Goal: Information Seeking & Learning: Find specific fact

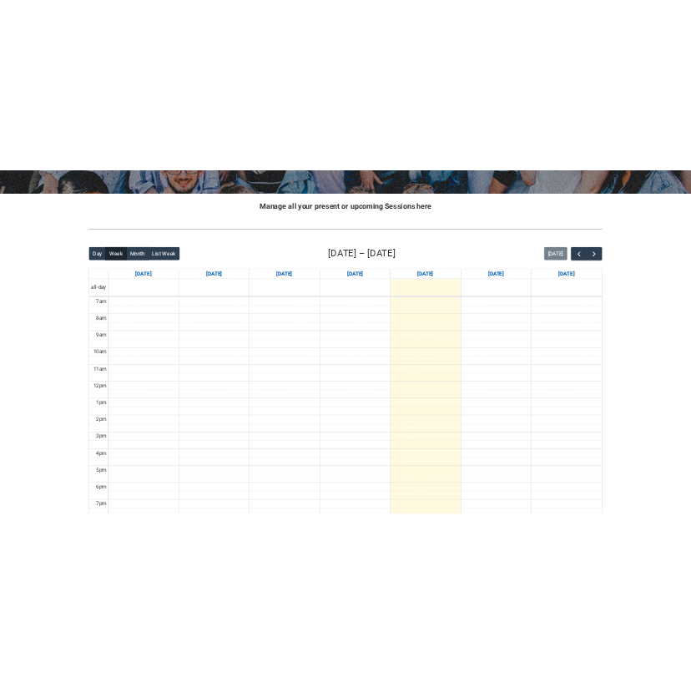
scroll to position [333, 0]
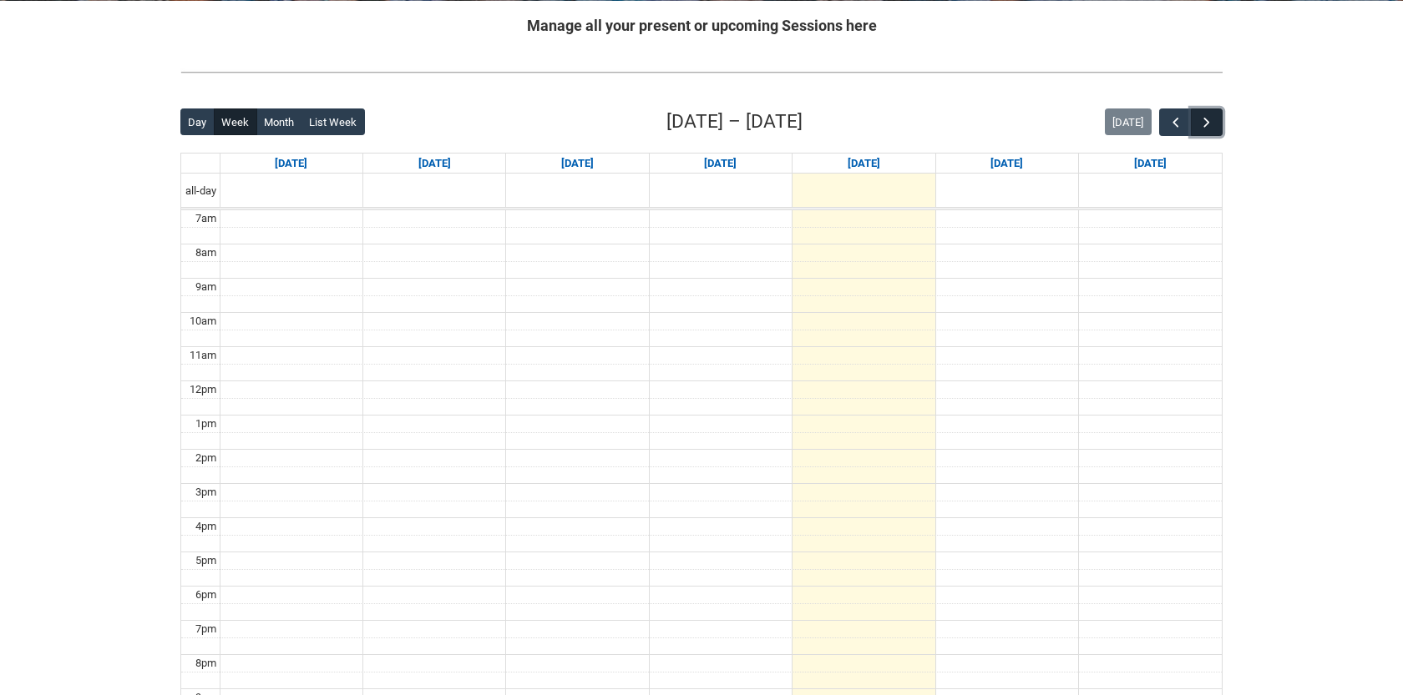
click at [1207, 118] on span "button" at bounding box center [1206, 122] width 17 height 17
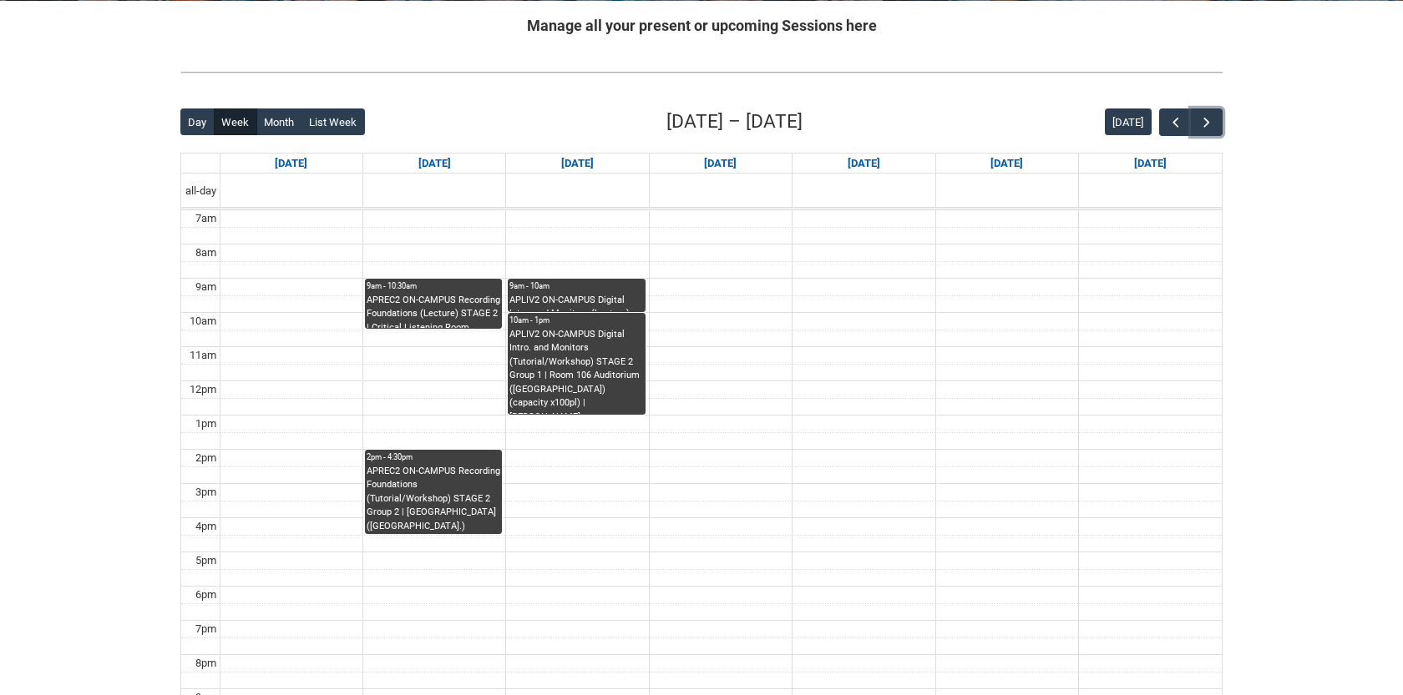
click at [579, 295] on div "APLIV2 ON-CAMPUS Digital Intro. and Monitors (Lecture) STAGE 2 | Room 106 Audit…" at bounding box center [576, 303] width 134 height 18
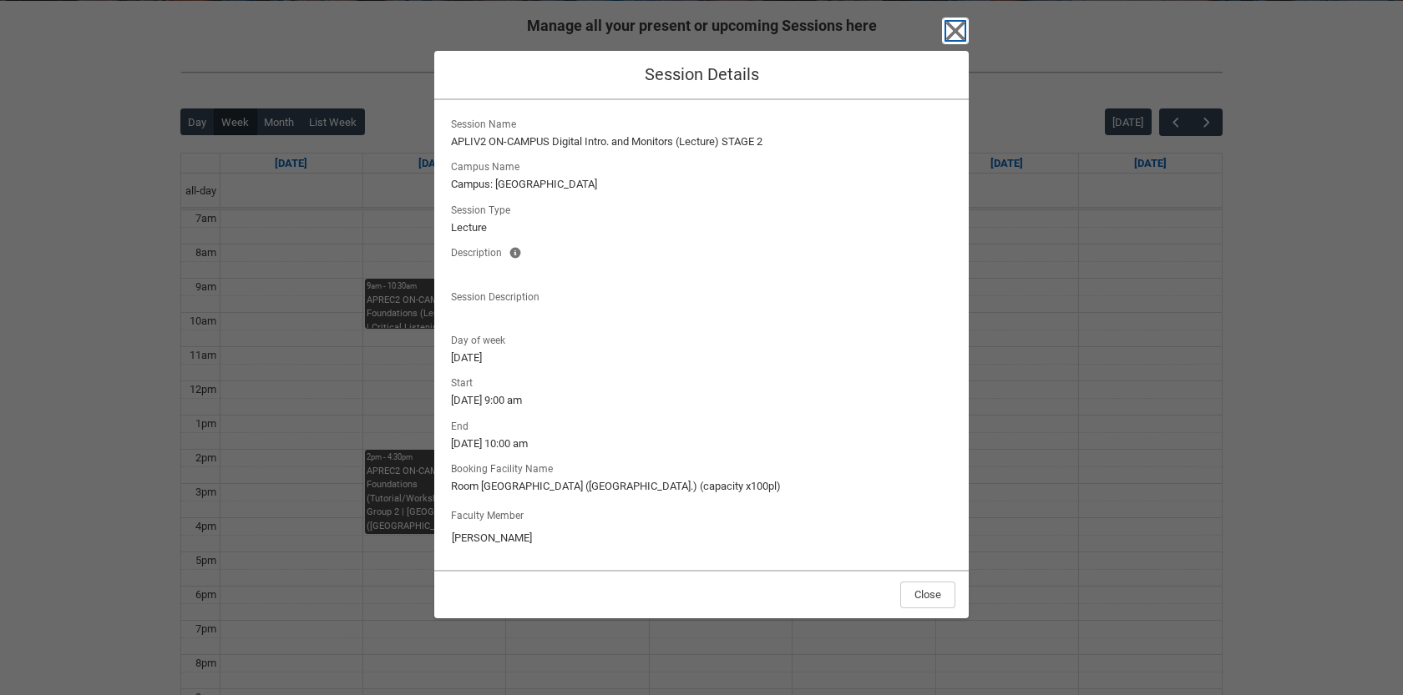
click at [948, 43] on icon "button" at bounding box center [955, 31] width 27 height 27
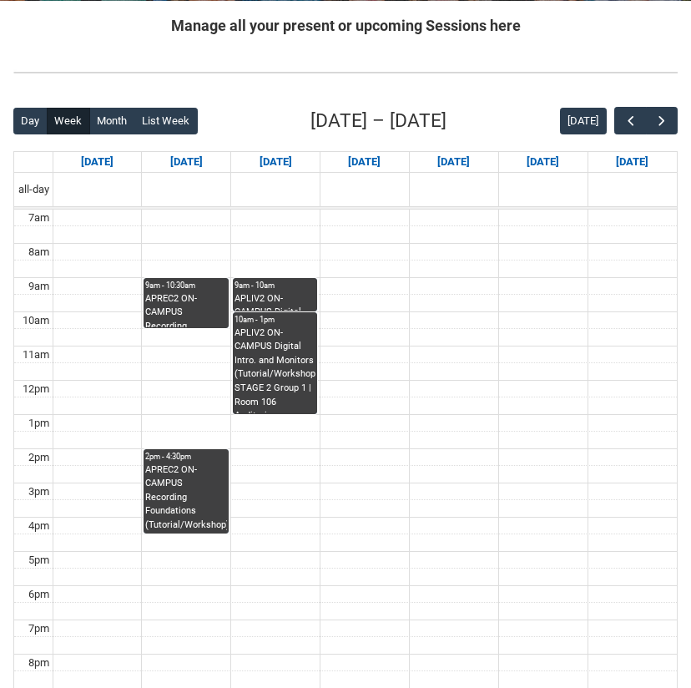
click at [245, 306] on div "APLIV2 ON-CAMPUS Digital Intro. and Monitors (Lecture) STAGE 2 | Room 106 Audit…" at bounding box center [275, 301] width 81 height 18
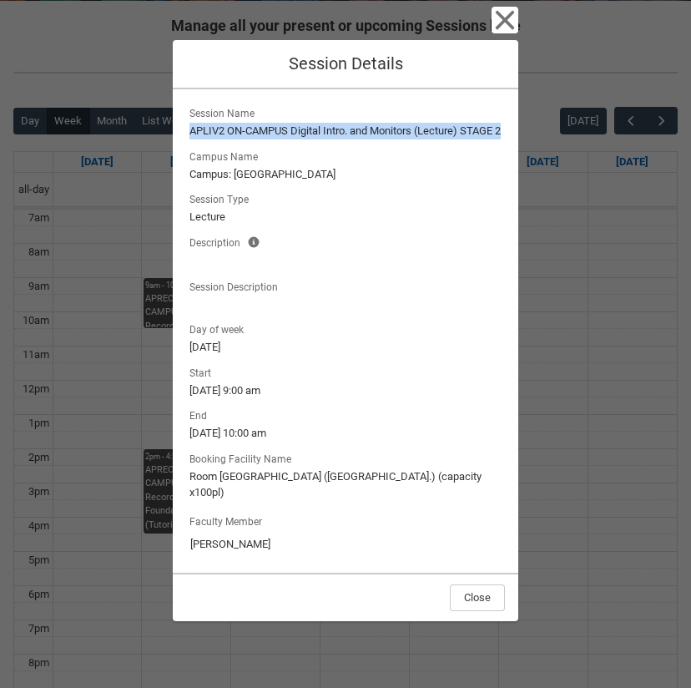
drag, startPoint x: 191, startPoint y: 132, endPoint x: 205, endPoint y: 144, distance: 18.3
click at [205, 139] on lightning-formatted-text "APLIV2 ON-CAMPUS Digital Intro. and Monitors (Lecture) STAGE 2" at bounding box center [346, 131] width 312 height 17
copy lightning-formatted-text "APLIV2 ON-CAMPUS Digital Intro. and Monitors (Lecture) STAGE 2"
click at [510, 19] on icon "button" at bounding box center [505, 20] width 27 height 27
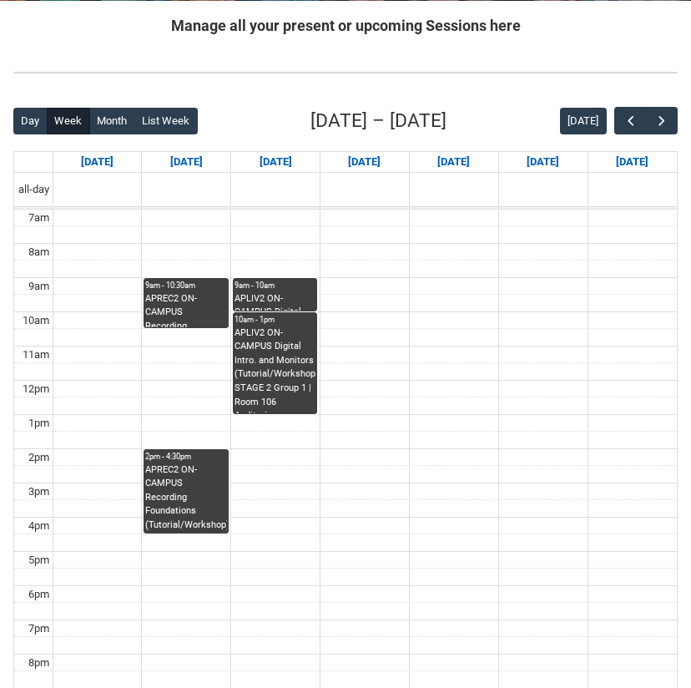
click at [281, 353] on div "APLIV2 ON-CAMPUS Digital Intro. and Monitors (Tutorial/Workshop) STAGE 2 Group …" at bounding box center [275, 369] width 81 height 87
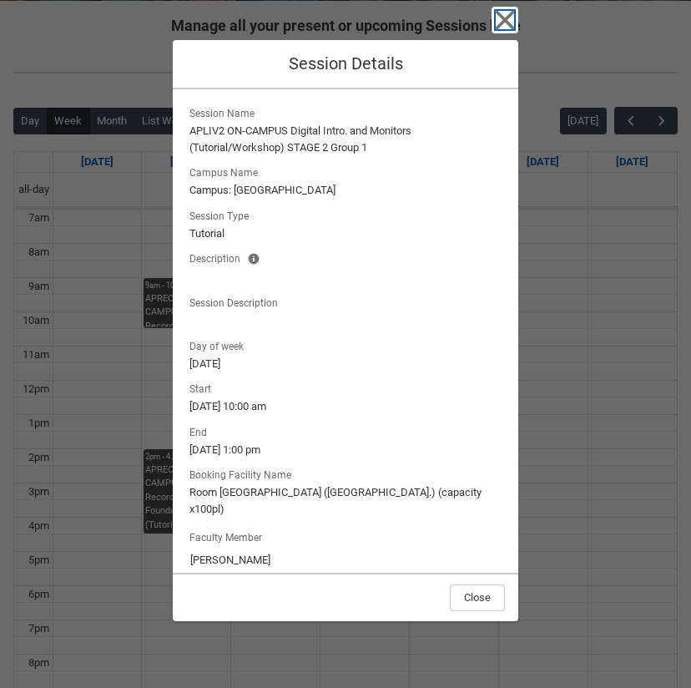
click at [512, 27] on icon "button" at bounding box center [505, 20] width 19 height 19
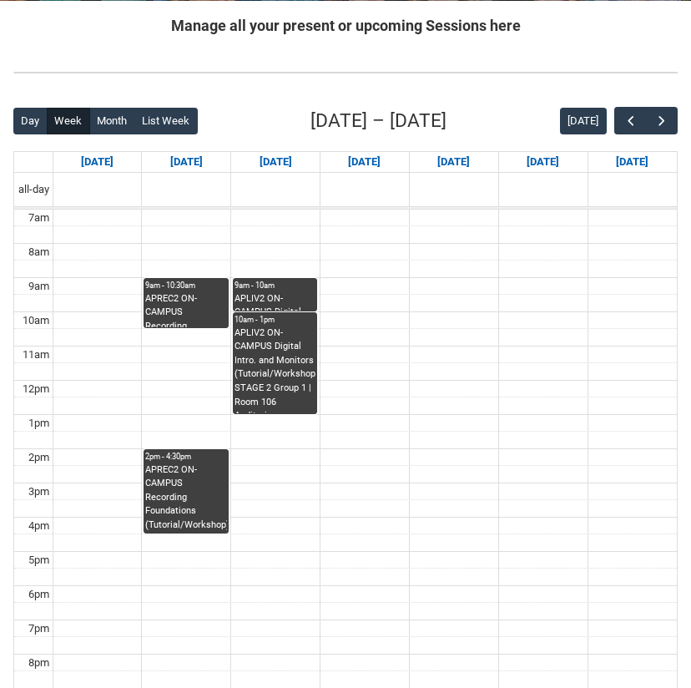
click at [274, 305] on div "APLIV2 ON-CAMPUS Digital Intro. and Monitors (Lecture) STAGE 2 | Room 106 Audit…" at bounding box center [275, 301] width 81 height 18
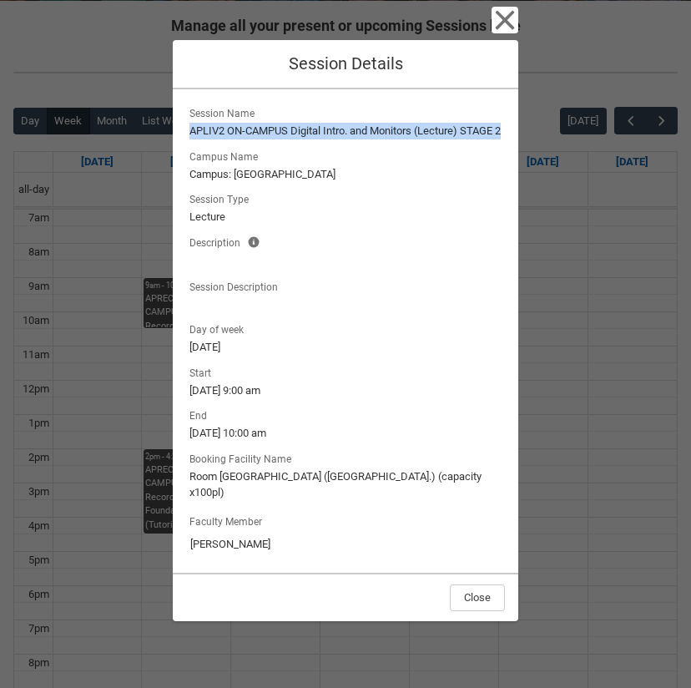
drag, startPoint x: 190, startPoint y: 127, endPoint x: 209, endPoint y: 146, distance: 27.2
click at [210, 139] on lightning-formatted-text "APLIV2 ON-CAMPUS Digital Intro. and Monitors (Lecture) STAGE 2" at bounding box center [346, 131] width 312 height 17
copy lightning-formatted-text "APLIV2 ON-CAMPUS Digital Intro. and Monitors (Lecture) STAGE 2"
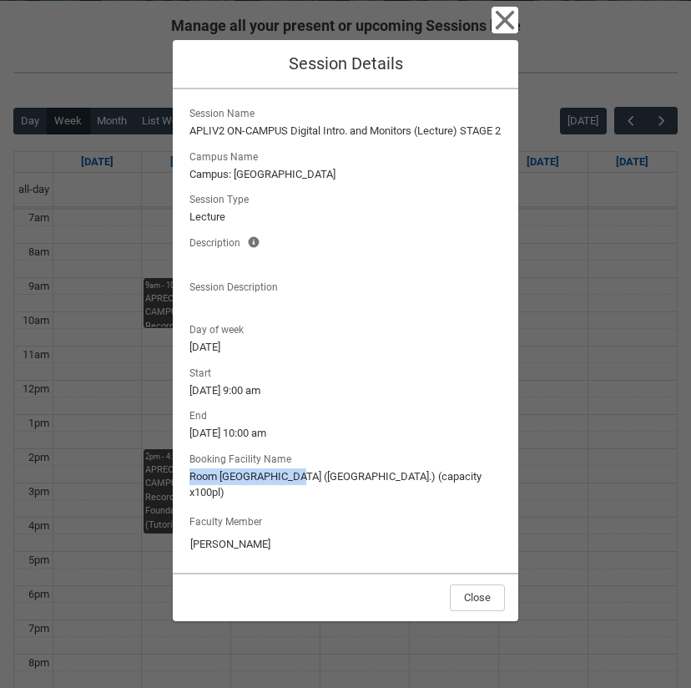
drag, startPoint x: 190, startPoint y: 491, endPoint x: 294, endPoint y: 496, distance: 103.6
click at [294, 496] on lightning-formatted-text "Room 106 Auditorium (Wellington St.) (capacity x100pl)" at bounding box center [346, 484] width 312 height 33
copy lightning-formatted-text "Room 106 Auditorium"
click at [510, 13] on icon "button" at bounding box center [505, 20] width 19 height 19
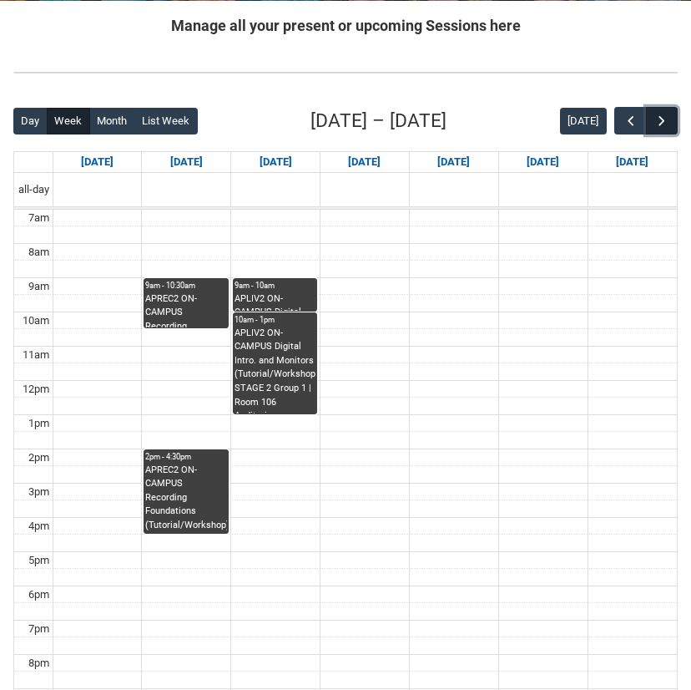
click at [668, 125] on span "button" at bounding box center [662, 121] width 17 height 17
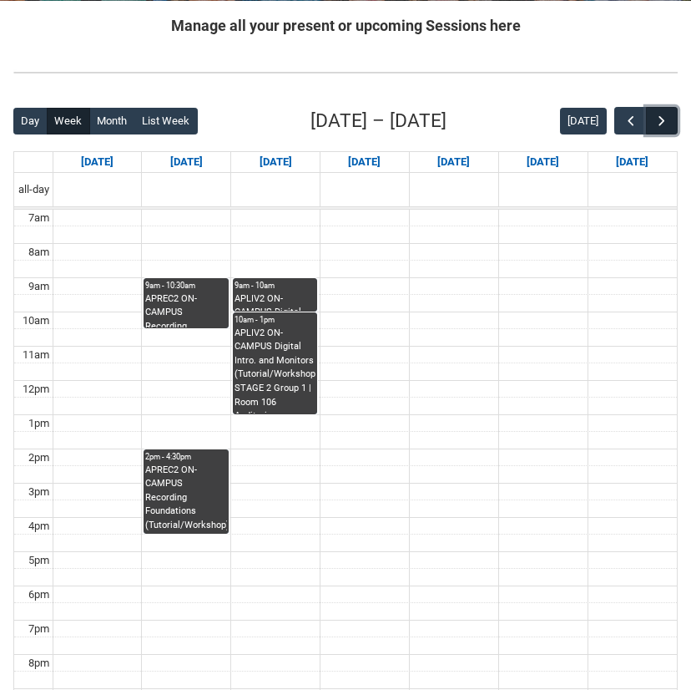
click at [668, 125] on span "button" at bounding box center [662, 121] width 17 height 17
